Goal: Task Accomplishment & Management: Manage account settings

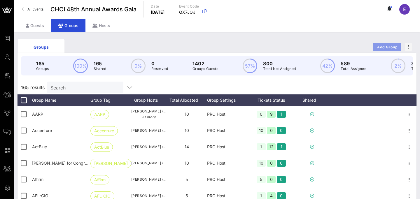
click at [391, 46] on span "Add Group" at bounding box center [387, 47] width 21 height 4
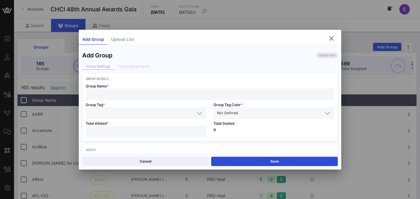
click at [134, 93] on input "text" at bounding box center [210, 95] width 242 height 8
paste input "[DOMAIN_NAME]"
type input "[DOMAIN_NAME]"
click at [132, 116] on input "text" at bounding box center [142, 113] width 106 height 8
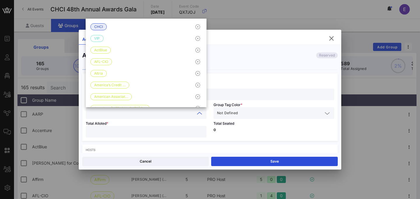
paste input "[DOMAIN_NAME]"
type input "[DOMAIN_NAME]"
click at [269, 114] on input "text" at bounding box center [281, 113] width 84 height 8
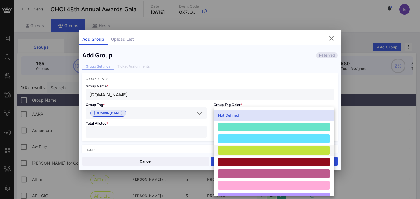
click at [255, 153] on div at bounding box center [274, 150] width 112 height 9
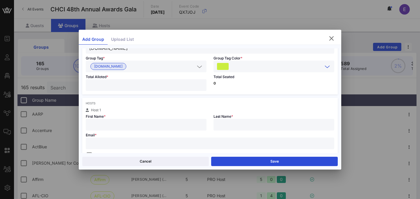
scroll to position [49, 0]
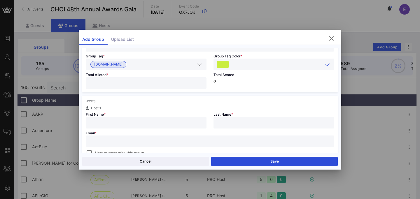
click at [165, 84] on input "number" at bounding box center [146, 83] width 114 height 8
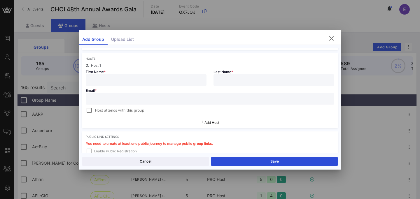
scroll to position [93, 0]
type input "**"
click at [175, 95] on input "text" at bounding box center [210, 98] width 242 height 8
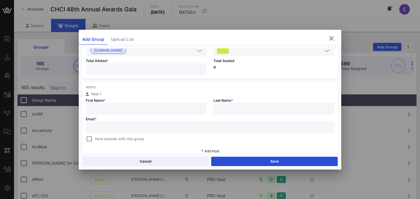
scroll to position [64, 0]
click at [140, 104] on input "text" at bounding box center [146, 108] width 114 height 8
paste input "[PERSON_NAME]"
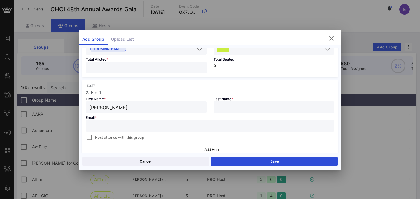
click at [114, 107] on input "[PERSON_NAME]" at bounding box center [146, 108] width 114 height 8
type input "[PERSON_NAME]"
paste input "Praeli"
type input "Praeli"
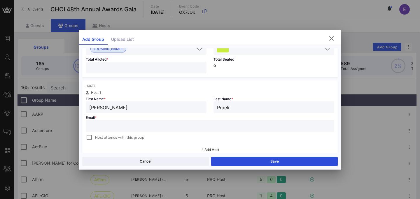
click at [126, 124] on input "text" at bounding box center [210, 126] width 242 height 8
paste input "[EMAIL_ADDRESS][DOMAIN_NAME]"
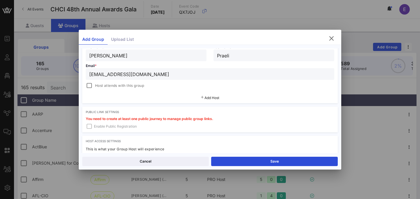
scroll to position [119, 0]
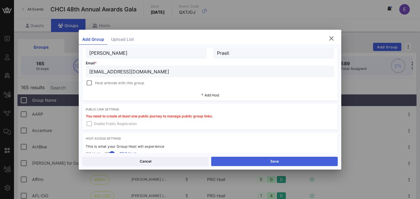
type input "[EMAIL_ADDRESS][DOMAIN_NAME]"
click at [277, 163] on button "Save" at bounding box center [274, 161] width 127 height 9
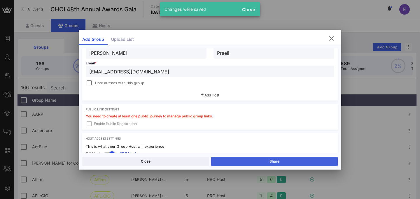
click at [277, 163] on button "Share" at bounding box center [274, 161] width 127 height 9
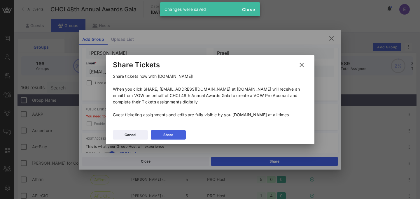
click at [162, 130] on button "Share" at bounding box center [168, 134] width 35 height 9
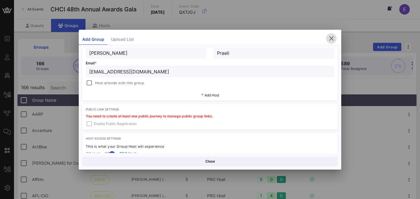
click at [328, 35] on span "button" at bounding box center [331, 38] width 11 height 7
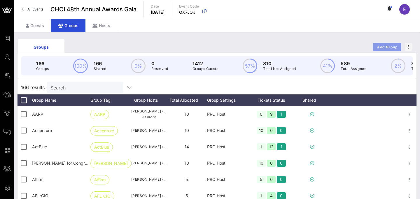
click at [379, 48] on span "Add Group" at bounding box center [387, 47] width 21 height 4
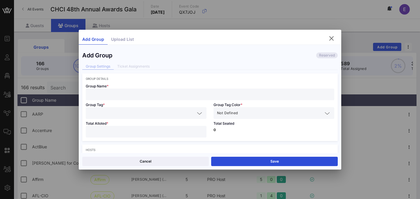
click at [150, 95] on input "text" at bounding box center [210, 95] width 242 height 8
paste input "[PERSON_NAME] for Senate"
type input "[PERSON_NAME] for Senate"
click at [138, 115] on input "text" at bounding box center [142, 113] width 106 height 8
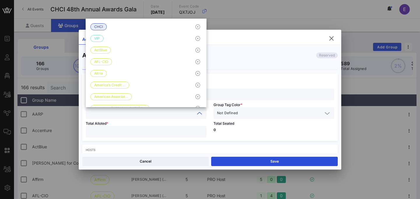
paste input "[PERSON_NAME] for Senate"
type input "[PERSON_NAME] for Senate"
click at [252, 111] on input "text" at bounding box center [281, 113] width 84 height 8
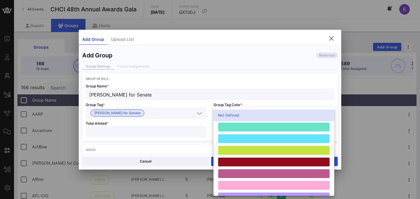
click at [243, 151] on div at bounding box center [274, 150] width 112 height 9
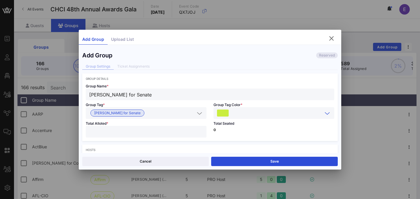
scroll to position [21, 0]
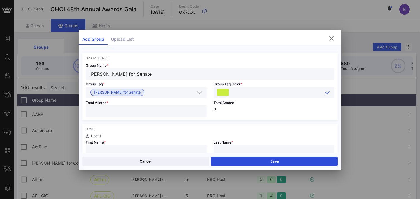
click at [169, 110] on input "number" at bounding box center [146, 111] width 114 height 8
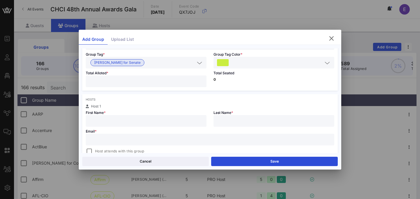
scroll to position [50, 0]
type input "*"
click at [142, 123] on input "text" at bounding box center [146, 122] width 114 height 8
click at [156, 118] on input "text" at bounding box center [146, 122] width 114 height 8
paste input "[PERSON_NAME]"
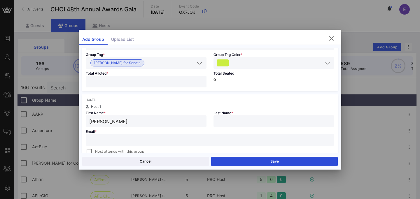
click at [112, 122] on input "[PERSON_NAME]" at bounding box center [146, 122] width 114 height 8
type input "[PERSON_NAME]"
paste input "Sciaino"
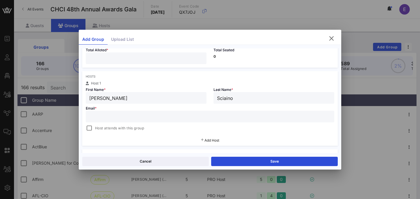
type input "Sciaino"
click at [136, 114] on input "text" at bounding box center [210, 117] width 242 height 8
paste input "[PERSON_NAME][EMAIL_ADDRESS][DOMAIN_NAME]"
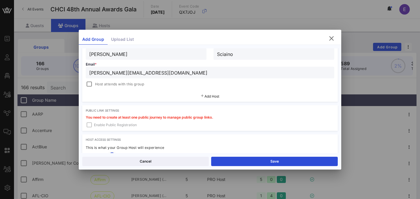
type input "[PERSON_NAME][EMAIL_ADDRESS][DOMAIN_NAME]"
click at [214, 94] on span "Add Host" at bounding box center [212, 96] width 15 height 4
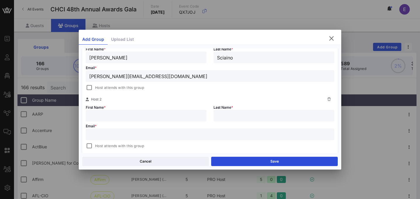
scroll to position [121, 0]
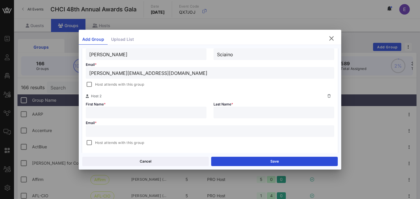
click at [173, 109] on input "text" at bounding box center [146, 113] width 114 height 8
paste input "[PERSON_NAME]"
click at [117, 114] on input "[PERSON_NAME]" at bounding box center [146, 113] width 114 height 8
type input "Jordan"
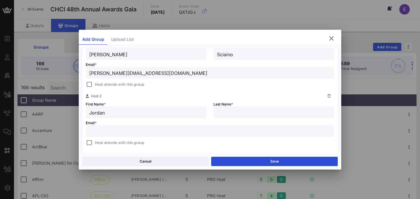
paste input "[PERSON_NAME]"
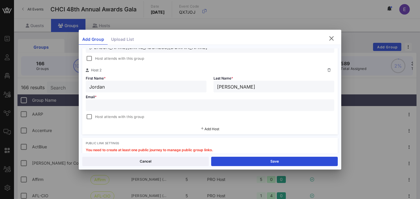
type input "[PERSON_NAME]"
click at [124, 105] on input "text" at bounding box center [210, 106] width 242 height 8
click at [223, 104] on input "text" at bounding box center [210, 106] width 242 height 8
paste input "[EMAIL_ADDRESS][DOMAIN_NAME]"
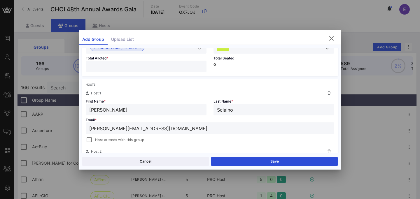
scroll to position [16, 0]
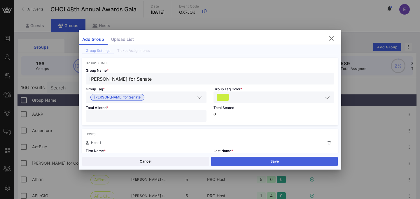
type input "[EMAIL_ADDRESS][DOMAIN_NAME]"
click at [278, 160] on button "Save" at bounding box center [274, 161] width 127 height 9
click at [280, 161] on button "Share" at bounding box center [274, 161] width 127 height 9
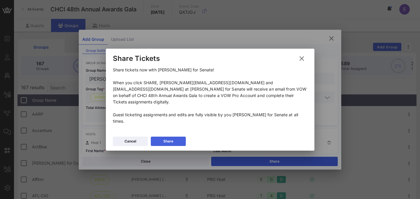
click at [172, 138] on button "Share" at bounding box center [168, 141] width 35 height 9
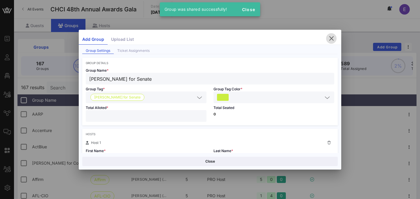
click at [332, 39] on icon "button" at bounding box center [331, 38] width 7 height 7
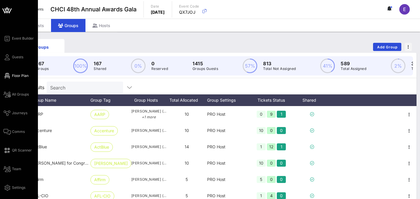
click at [9, 76] on icon at bounding box center [7, 76] width 7 height 1
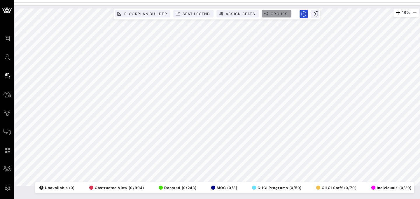
click at [275, 14] on span "Groups" at bounding box center [280, 14] width 18 height 4
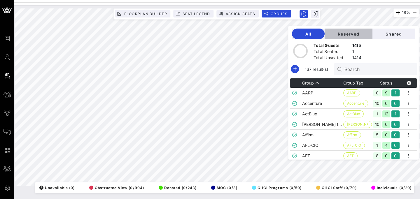
click at [358, 33] on span "Reserved" at bounding box center [349, 34] width 39 height 5
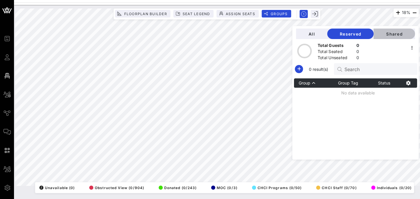
click at [386, 34] on span "Shared" at bounding box center [395, 34] width 32 height 5
